Goal: Information Seeking & Learning: Learn about a topic

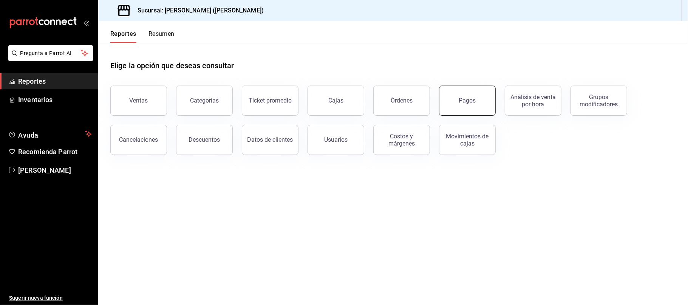
click at [480, 106] on button "Pagos" at bounding box center [467, 101] width 57 height 30
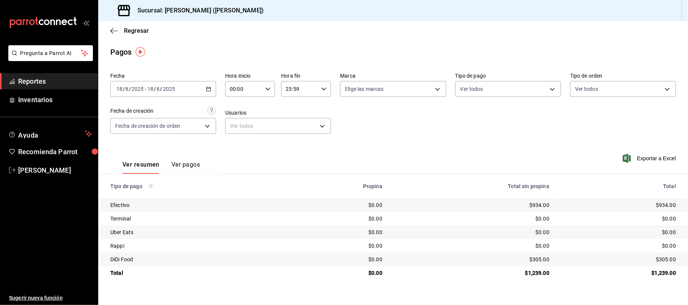
click at [185, 161] on button "Ver pagos" at bounding box center [185, 167] width 28 height 13
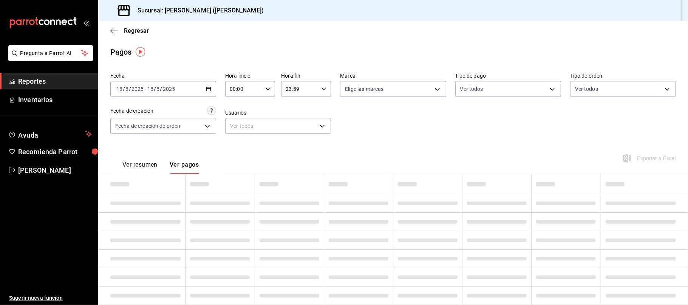
click at [185, 164] on button "Ver pagos" at bounding box center [184, 167] width 29 height 13
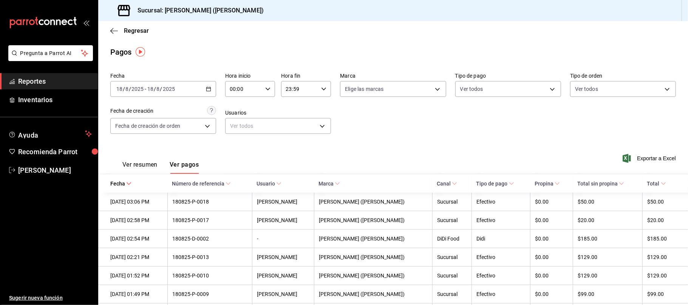
drag, startPoint x: 144, startPoint y: 165, endPoint x: 125, endPoint y: 69, distance: 96.9
click at [144, 165] on button "Ver resumen" at bounding box center [139, 167] width 35 height 13
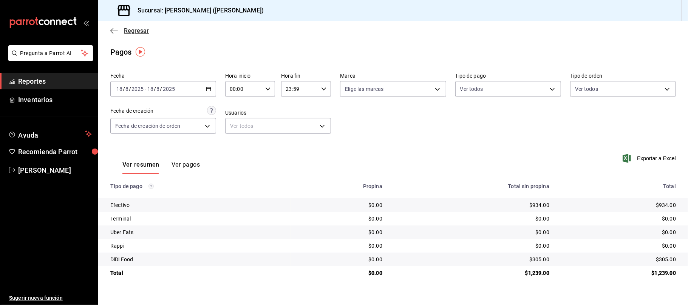
click at [134, 31] on span "Regresar" at bounding box center [136, 30] width 25 height 7
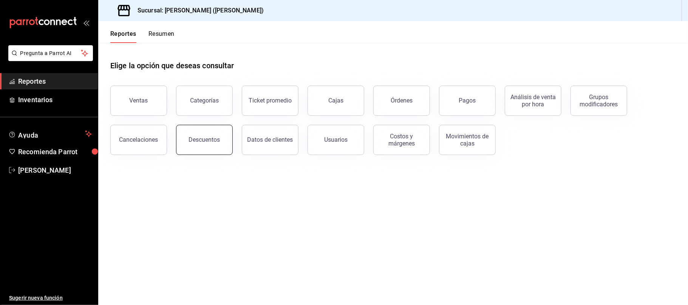
click at [213, 135] on button "Descuentos" at bounding box center [204, 140] width 57 height 30
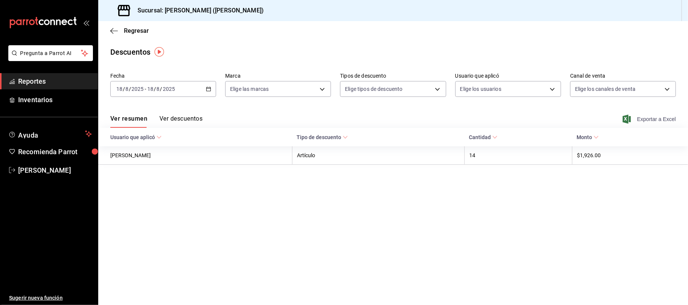
click at [655, 120] on span "Exportar a Excel" at bounding box center [650, 119] width 52 height 9
click at [135, 29] on span "Regresar" at bounding box center [136, 30] width 25 height 7
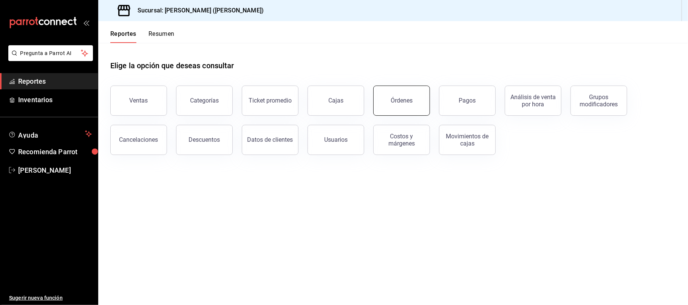
click at [398, 97] on div "Órdenes" at bounding box center [401, 100] width 22 height 7
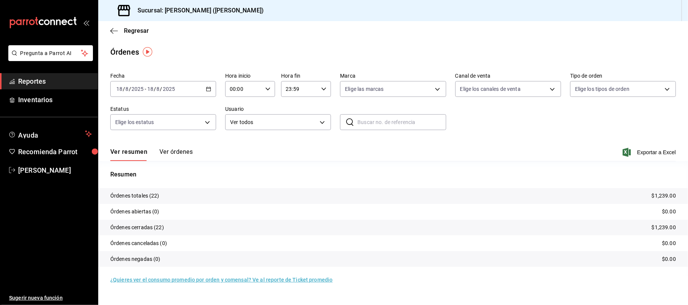
click at [186, 154] on button "Ver órdenes" at bounding box center [175, 154] width 33 height 13
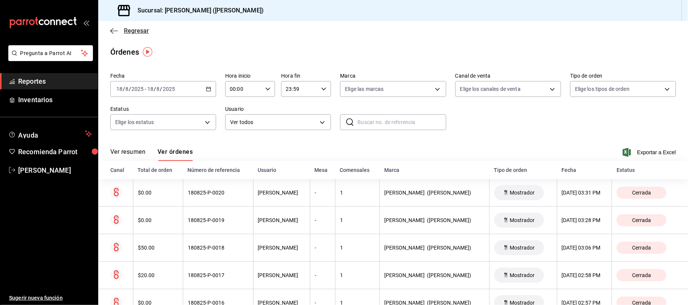
click at [141, 31] on span "Regresar" at bounding box center [136, 30] width 25 height 7
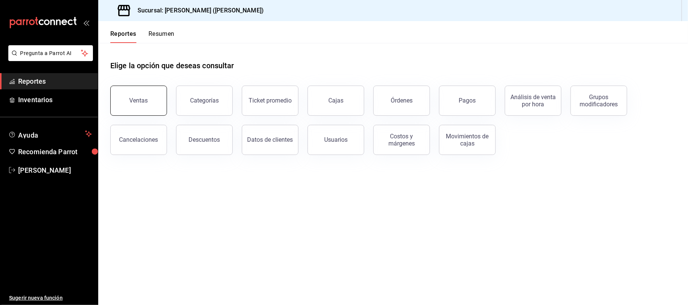
click at [147, 103] on button "Ventas" at bounding box center [138, 101] width 57 height 30
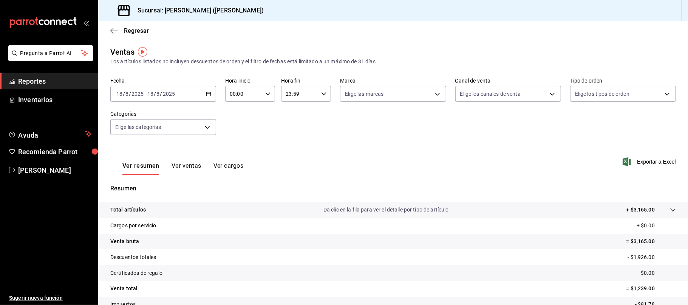
click at [184, 163] on button "Ver ventas" at bounding box center [186, 168] width 30 height 13
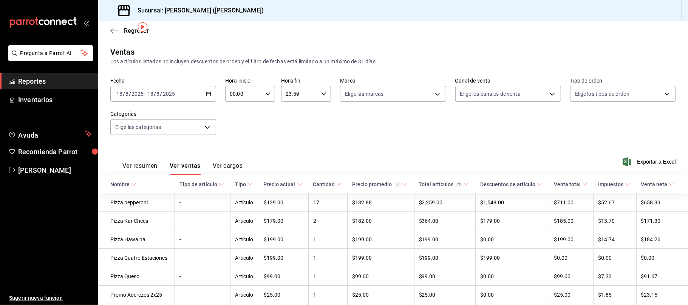
scroll to position [49, 0]
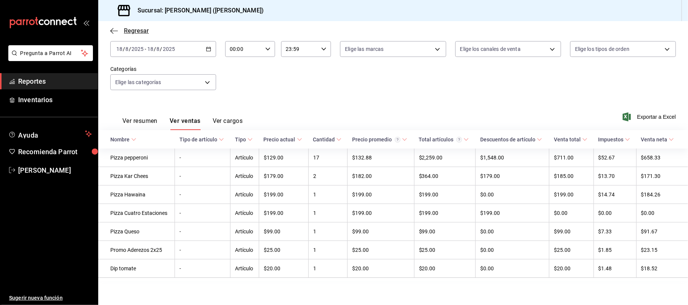
click at [129, 31] on span "Regresar" at bounding box center [136, 30] width 25 height 7
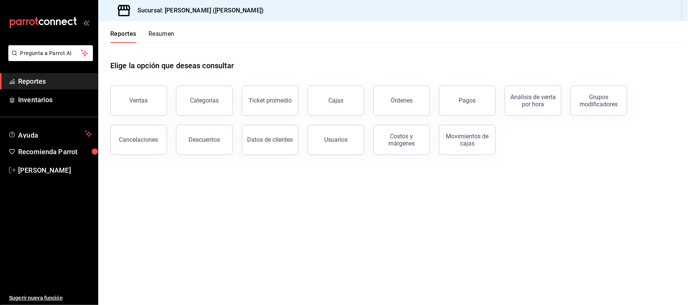
click at [263, 183] on main "Elige la opción que deseas consultar Ventas Categorías Ticket promedio Cajas Ór…" at bounding box center [392, 174] width 589 height 262
click at [125, 38] on button "Reportes" at bounding box center [123, 36] width 26 height 13
click at [122, 32] on button "Reportes" at bounding box center [123, 36] width 26 height 13
click at [128, 29] on div "Reportes Resumen" at bounding box center [136, 32] width 76 height 22
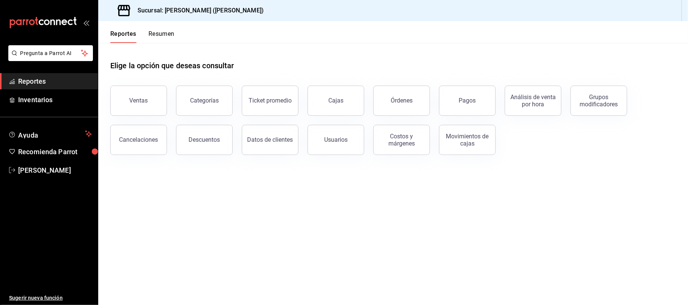
click at [126, 32] on button "Reportes" at bounding box center [123, 36] width 26 height 13
